Goal: Find specific page/section: Find specific page/section

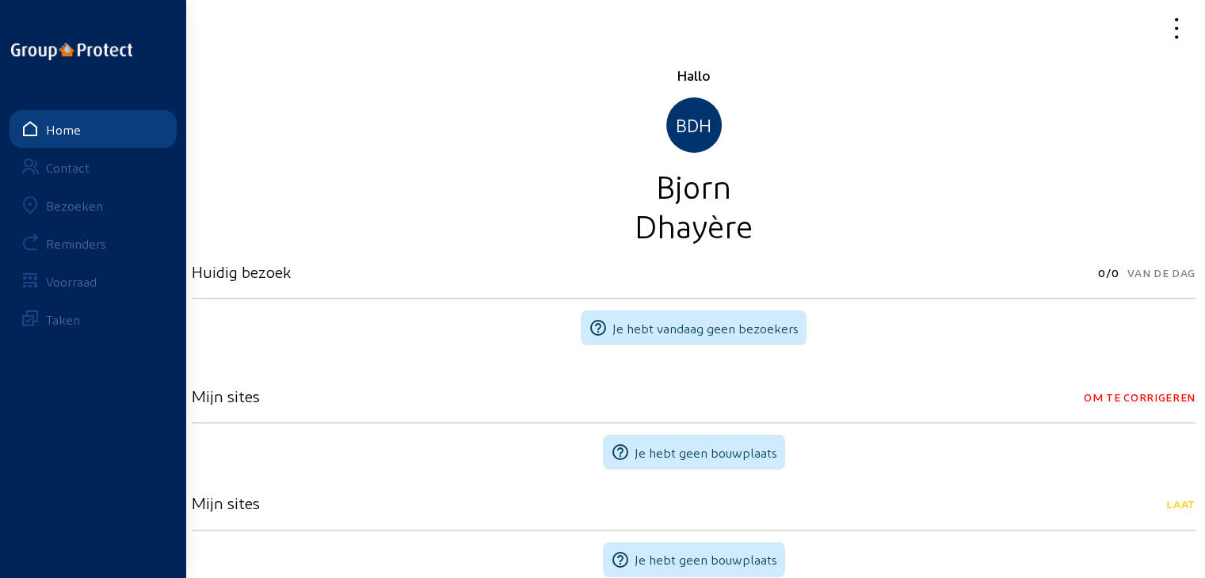
click at [96, 206] on div "Bezoeken" at bounding box center [74, 205] width 57 height 15
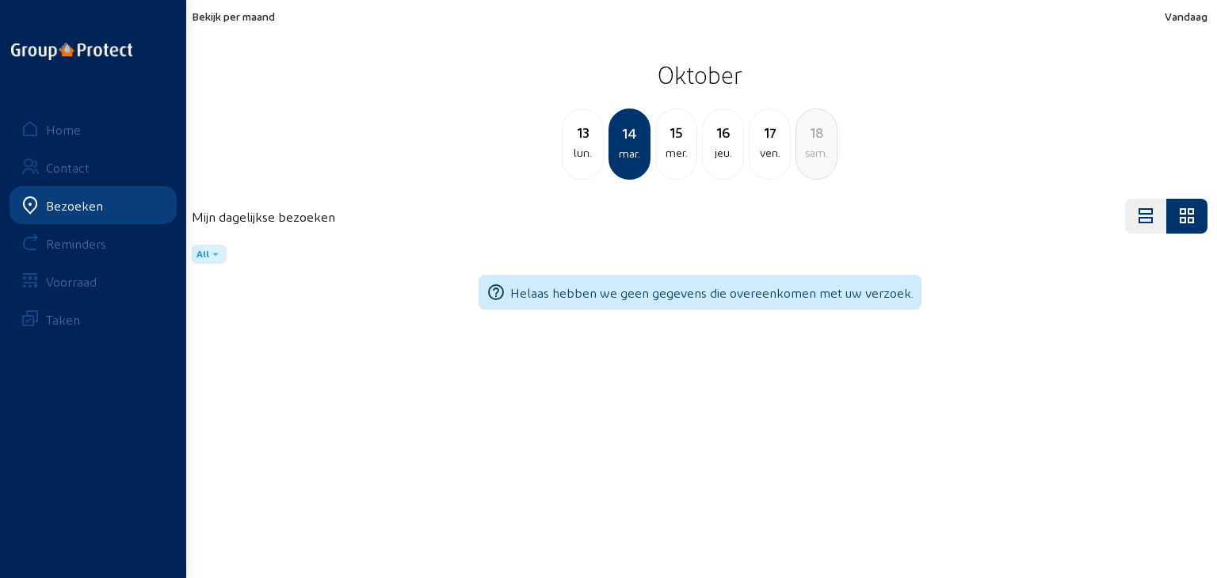
click at [245, 20] on span "Bekijk per maand" at bounding box center [233, 16] width 83 height 13
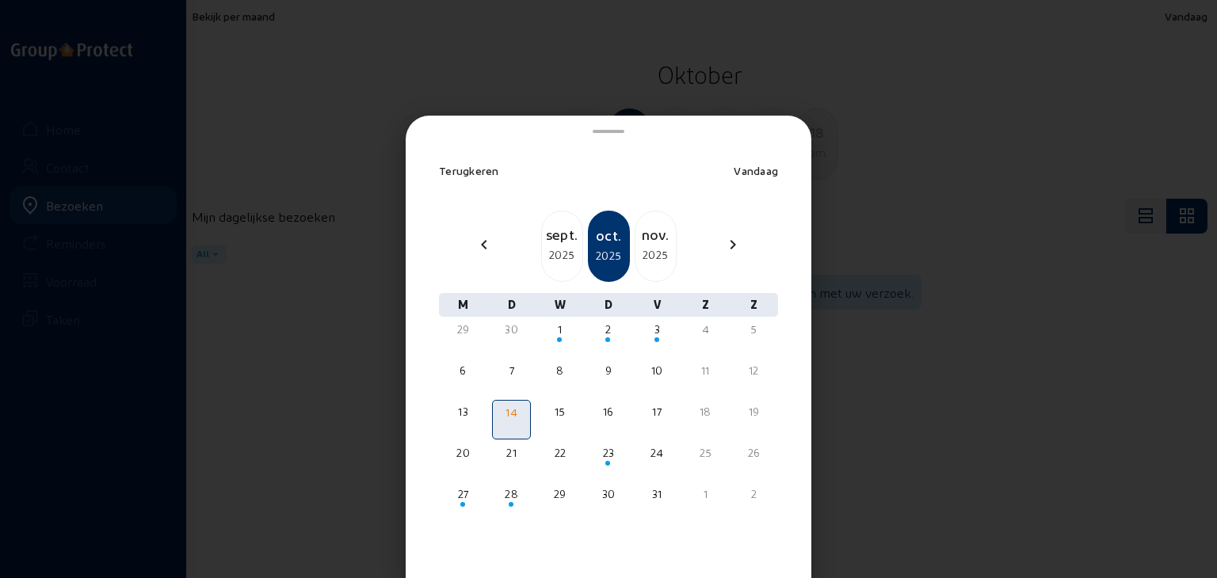
click at [636, 259] on div "2025" at bounding box center [655, 255] width 40 height 19
click at [474, 163] on div "Terugkeren" at bounding box center [469, 171] width 60 height 16
click at [600, 130] on span at bounding box center [609, 131] width 32 height 3
click at [415, 75] on div at bounding box center [608, 289] width 1217 height 578
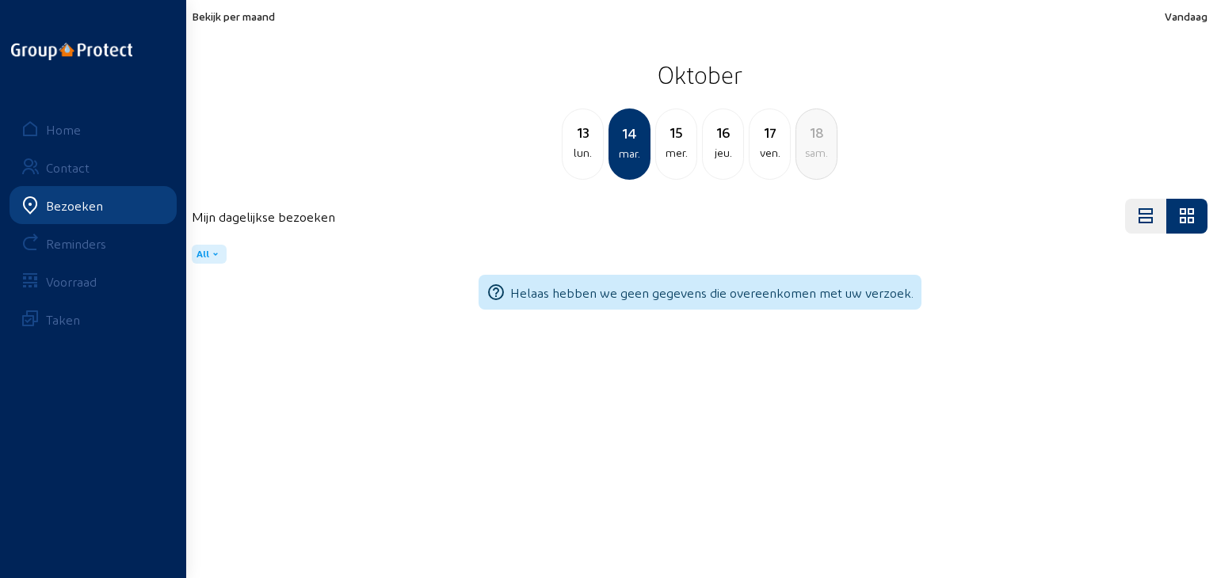
click at [63, 280] on div "Voorraad" at bounding box center [71, 281] width 51 height 15
